Goal: Task Accomplishment & Management: Use online tool/utility

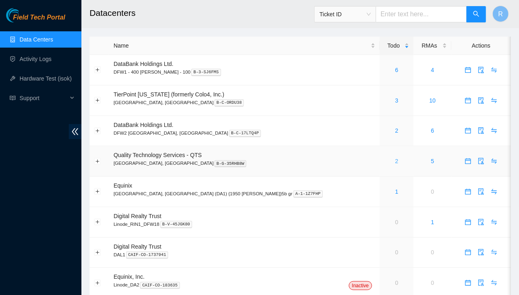
click at [395, 162] on link "2" at bounding box center [396, 161] width 3 height 7
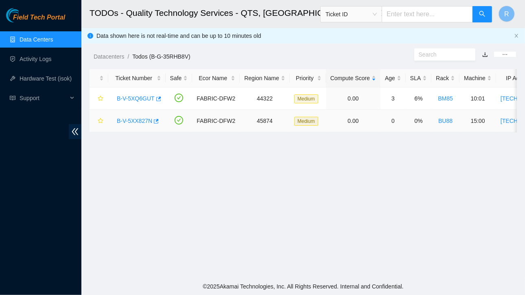
click at [145, 119] on link "B-V-5XX827N" at bounding box center [134, 121] width 35 height 7
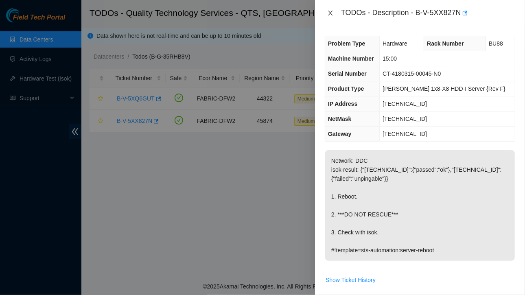
click at [331, 15] on icon "close" at bounding box center [330, 13] width 7 height 7
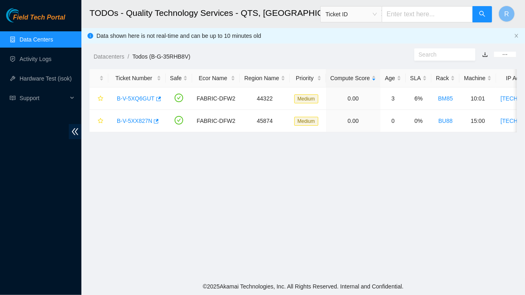
click at [44, 40] on link "Data Centers" at bounding box center [36, 39] width 33 height 7
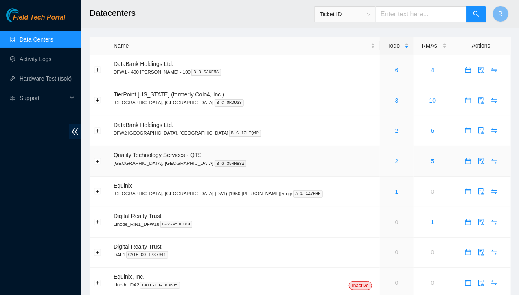
click at [395, 162] on link "2" at bounding box center [396, 161] width 3 height 7
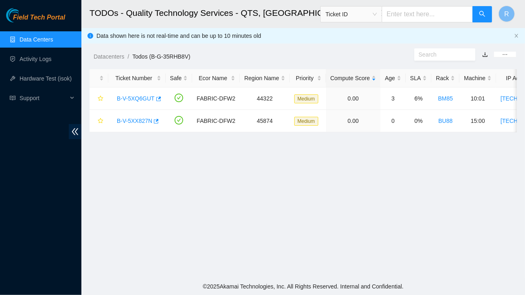
click at [44, 36] on link "Data Centers" at bounding box center [36, 39] width 33 height 7
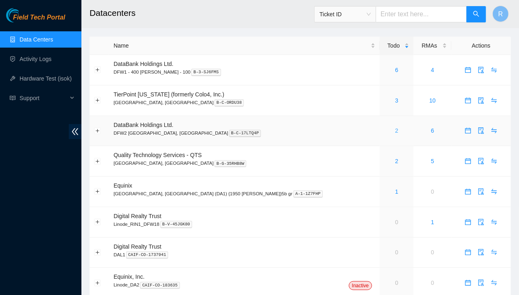
click at [395, 131] on link "2" at bounding box center [396, 130] width 3 height 7
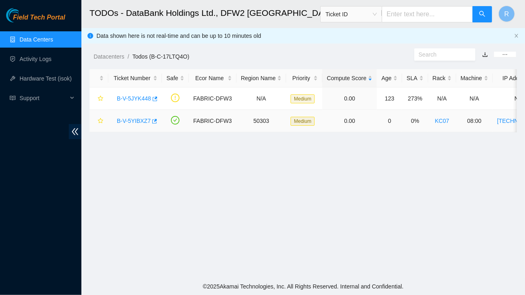
click at [138, 123] on link "B-V-5YIBXZ7" at bounding box center [134, 121] width 34 height 7
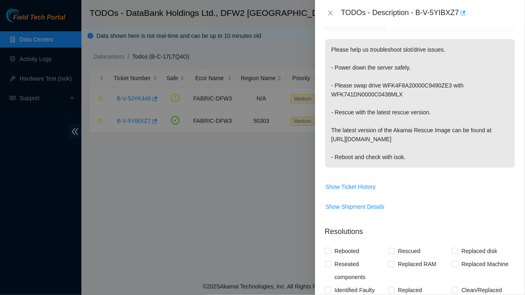
scroll to position [306, 0]
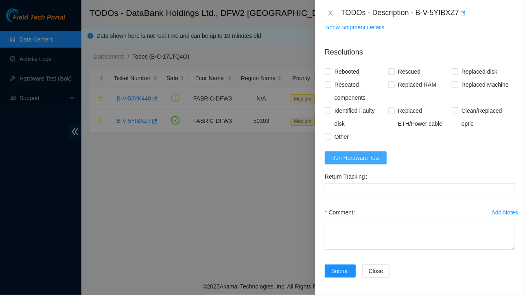
click at [354, 157] on span "Run Hardware Test" at bounding box center [356, 158] width 49 height 9
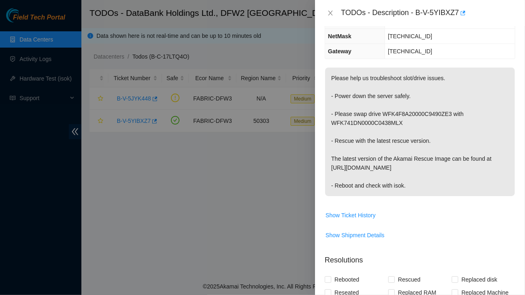
scroll to position [0, 0]
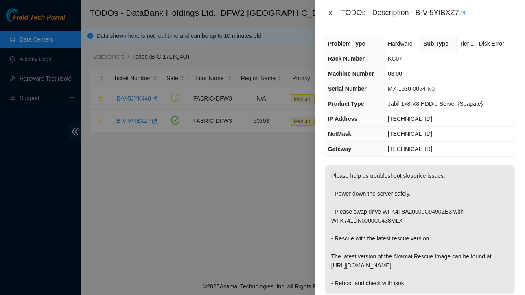
click at [329, 13] on icon "close" at bounding box center [330, 13] width 7 height 7
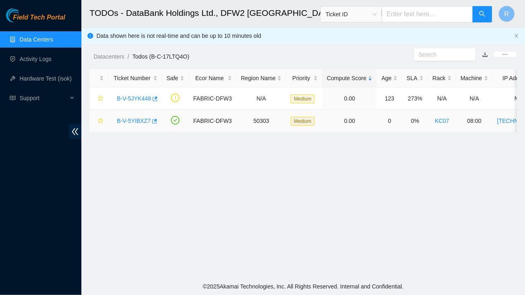
click at [139, 119] on link "B-V-5YIBXZ7" at bounding box center [134, 121] width 34 height 7
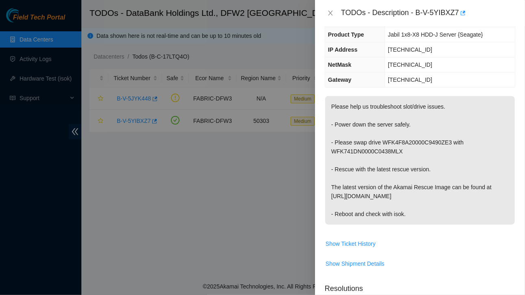
scroll to position [74, 0]
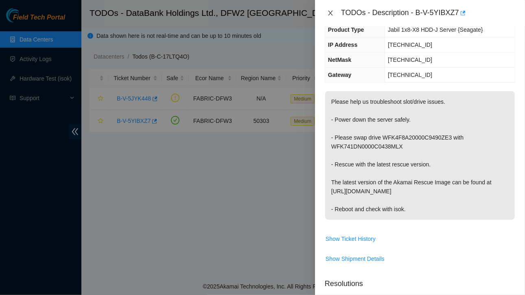
click at [336, 17] on button "Close" at bounding box center [330, 13] width 11 height 8
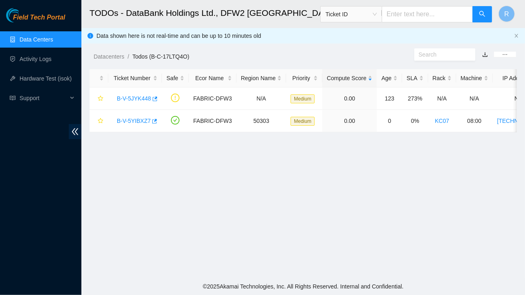
scroll to position [101, 0]
click at [336, 17] on span "Ticket ID" at bounding box center [351, 14] width 51 height 12
click at [144, 97] on link "B-V-5JYK448" at bounding box center [134, 98] width 34 height 7
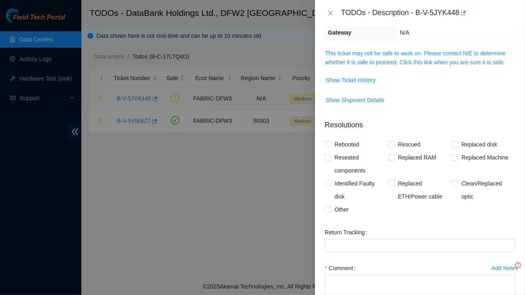
scroll to position [74, 0]
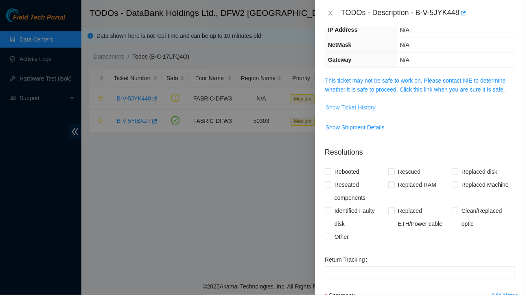
click at [356, 110] on button "Show Ticket History" at bounding box center [350, 107] width 51 height 13
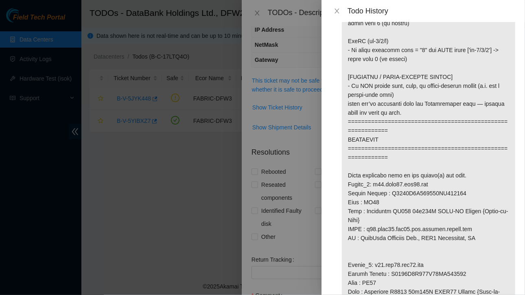
scroll to position [417, 0]
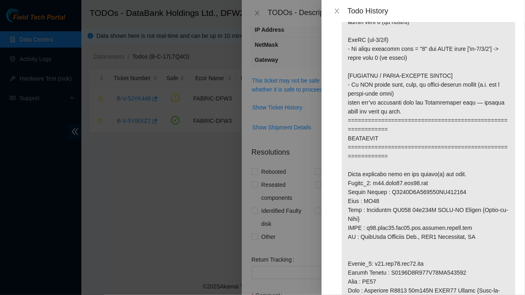
click at [242, 157] on div at bounding box center [262, 147] width 525 height 295
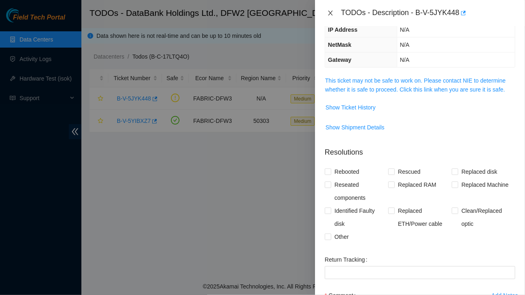
click at [328, 11] on icon "close" at bounding box center [330, 13] width 7 height 7
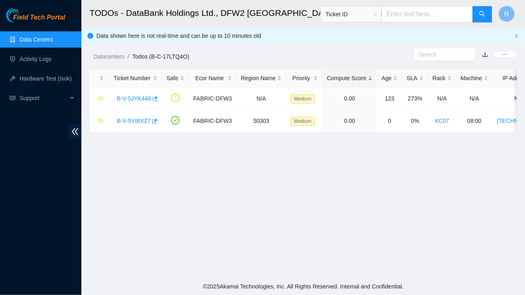
scroll to position [101, 0]
click at [130, 97] on link "B-V-5JYK448" at bounding box center [134, 98] width 34 height 7
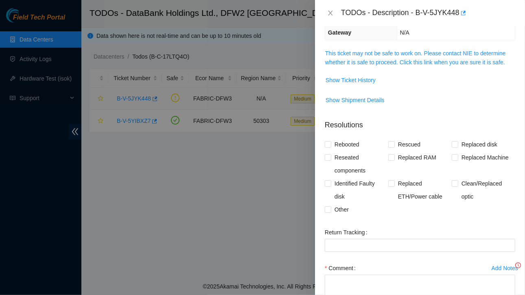
scroll to position [74, 0]
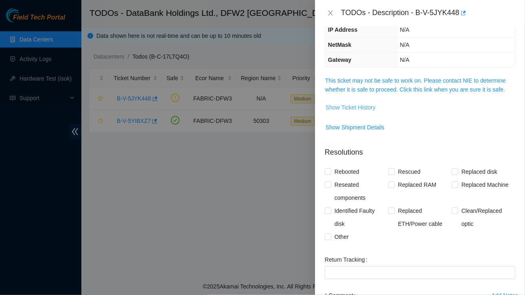
click at [344, 103] on span "Show Ticket History" at bounding box center [351, 107] width 50 height 9
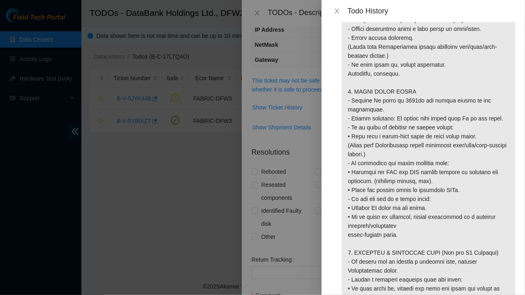
scroll to position [916, 0]
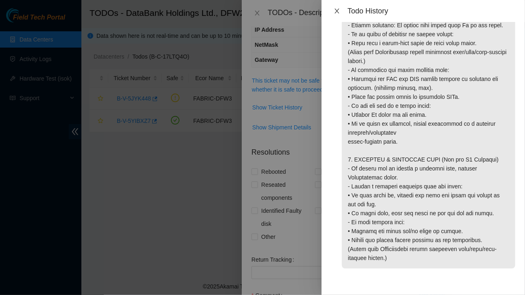
click at [337, 11] on icon "close" at bounding box center [337, 11] width 4 height 5
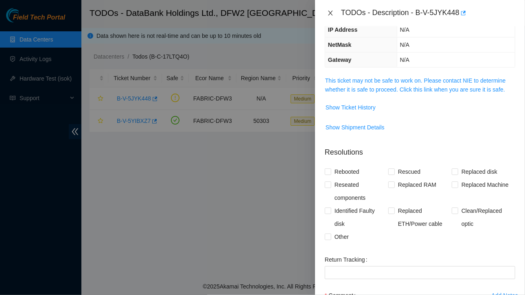
click at [331, 11] on icon "close" at bounding box center [330, 13] width 7 height 7
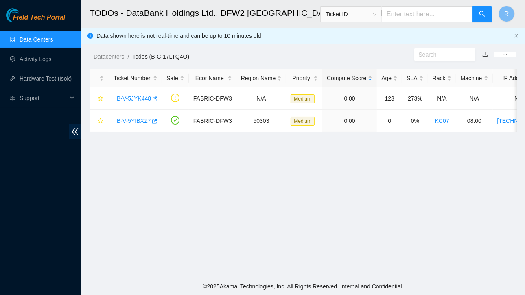
scroll to position [101, 0]
click at [136, 119] on link "B-V-5YIBXZ7" at bounding box center [134, 121] width 34 height 7
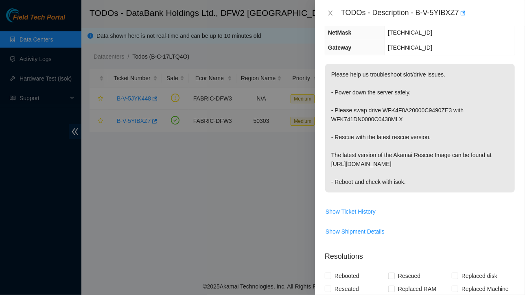
click at [136, 119] on div at bounding box center [262, 147] width 525 height 295
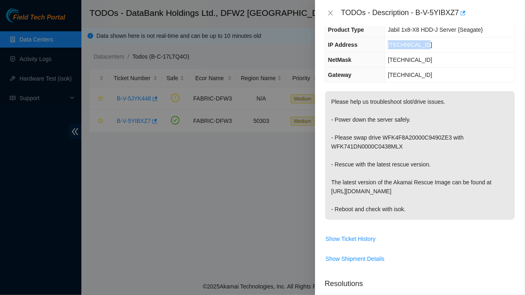
drag, startPoint x: 387, startPoint y: 44, endPoint x: 427, endPoint y: 45, distance: 40.3
click at [427, 45] on td "23.55.177.146" at bounding box center [450, 44] width 130 height 15
copy span "23.55.177.146"
drag, startPoint x: 387, startPoint y: 57, endPoint x: 429, endPoint y: 59, distance: 42.8
click at [429, 59] on td "255.255.255.192" at bounding box center [450, 60] width 130 height 15
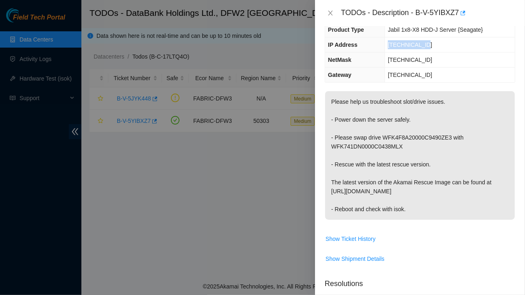
copy span "255.255.255.192"
